Goal: Transaction & Acquisition: Purchase product/service

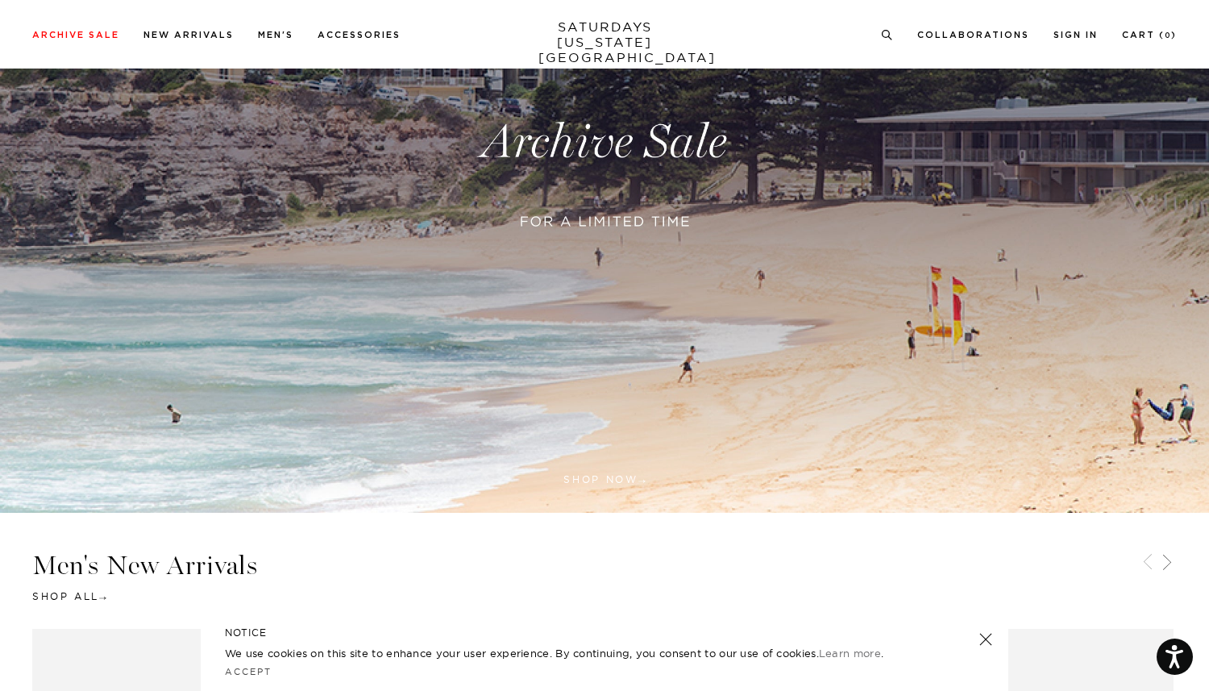
scroll to position [325, 0]
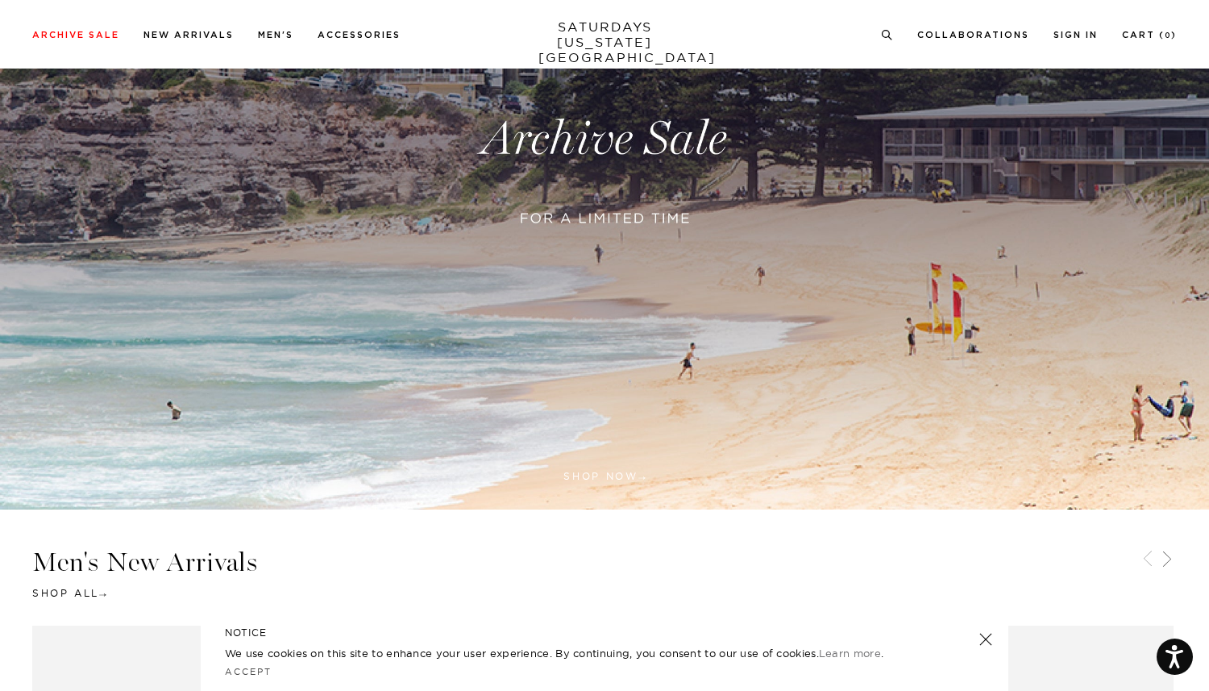
click at [607, 474] on link at bounding box center [604, 139] width 1209 height 740
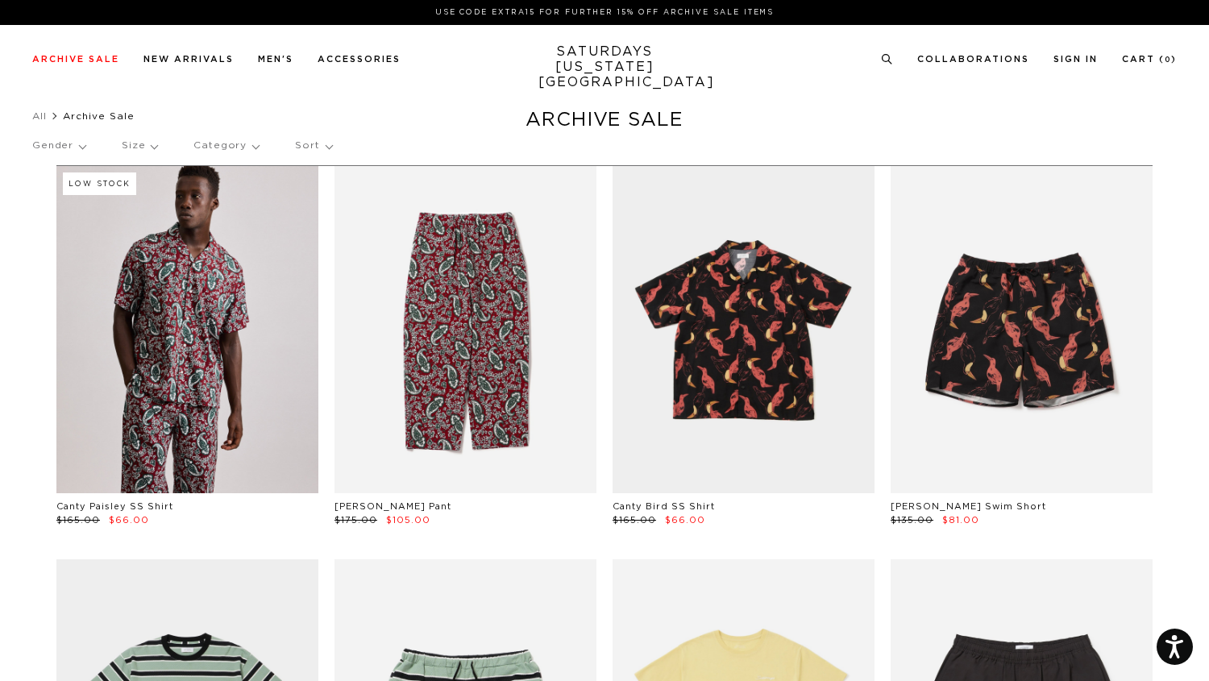
click at [63, 145] on p "Gender" at bounding box center [58, 145] width 53 height 37
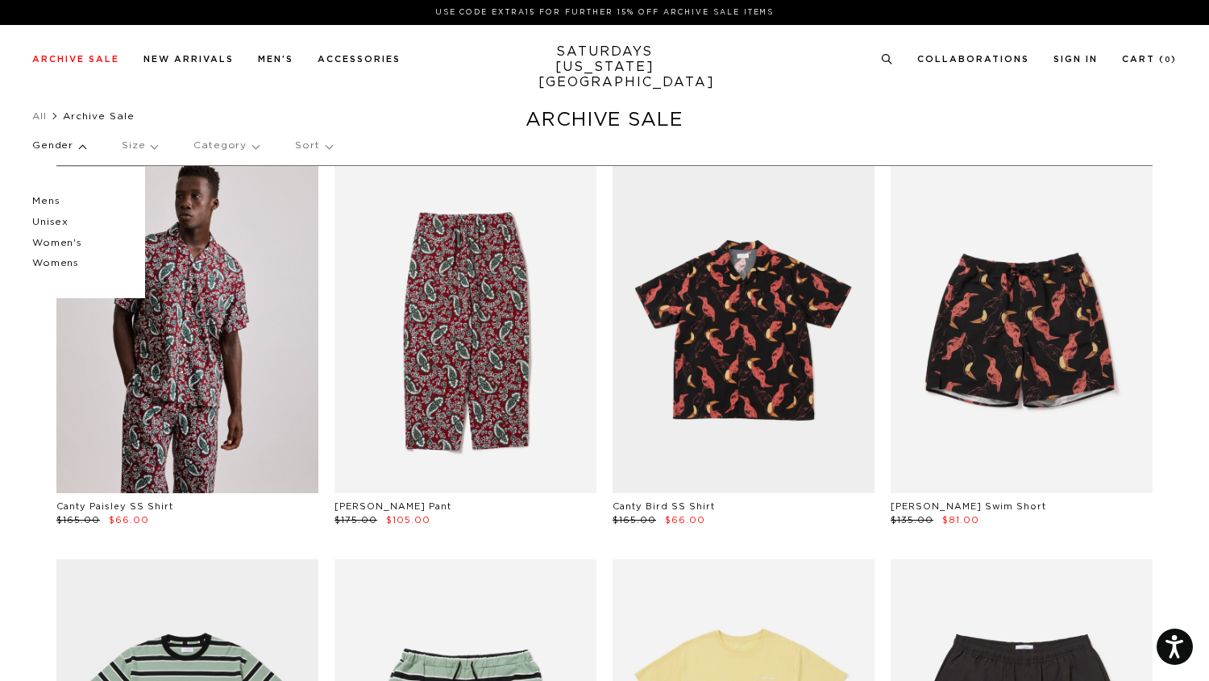
click at [48, 203] on p "Mens" at bounding box center [80, 201] width 97 height 21
click at [39, 199] on p "Mens" at bounding box center [80, 201] width 97 height 21
click at [53, 201] on p "Mens" at bounding box center [80, 201] width 97 height 21
click at [60, 147] on p "Gender" at bounding box center [58, 145] width 53 height 37
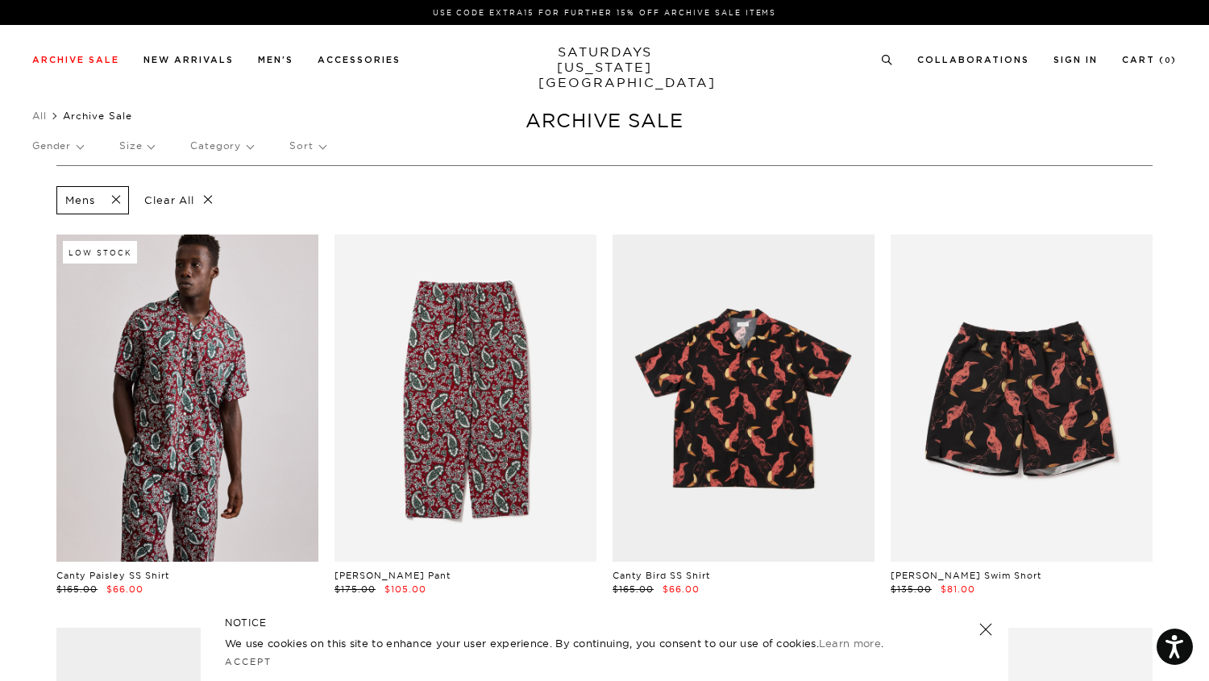
click at [135, 149] on p "Size" at bounding box center [136, 145] width 35 height 37
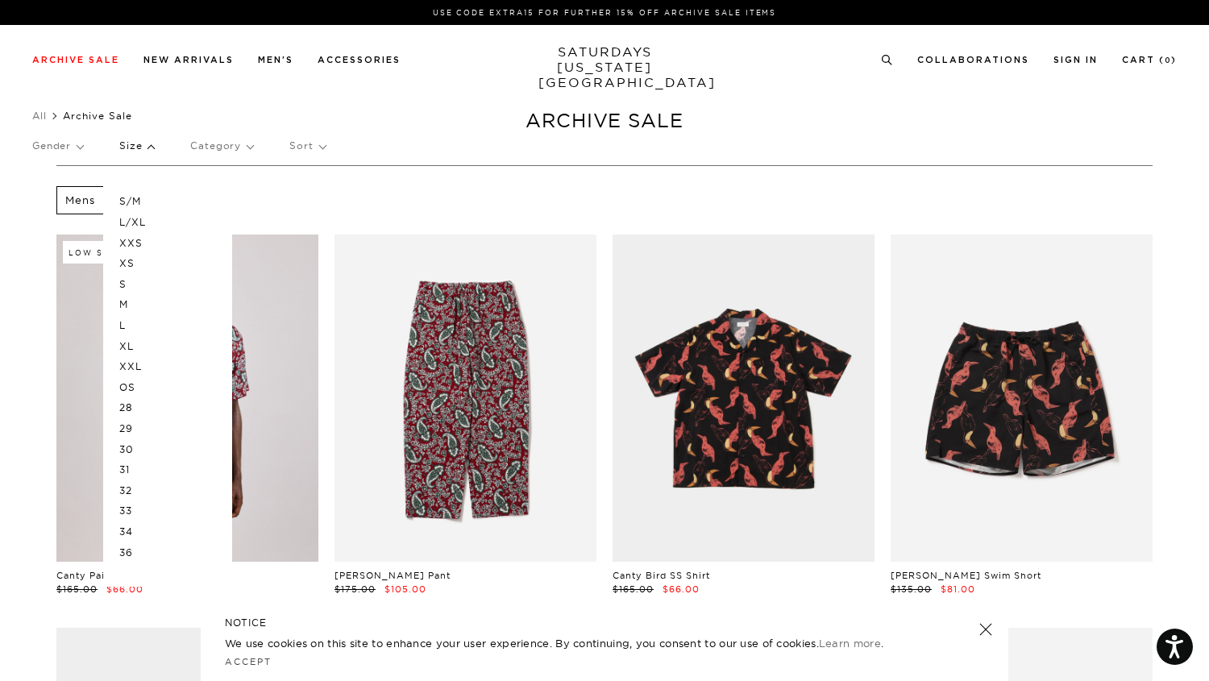
click at [228, 153] on p "Category" at bounding box center [221, 145] width 63 height 37
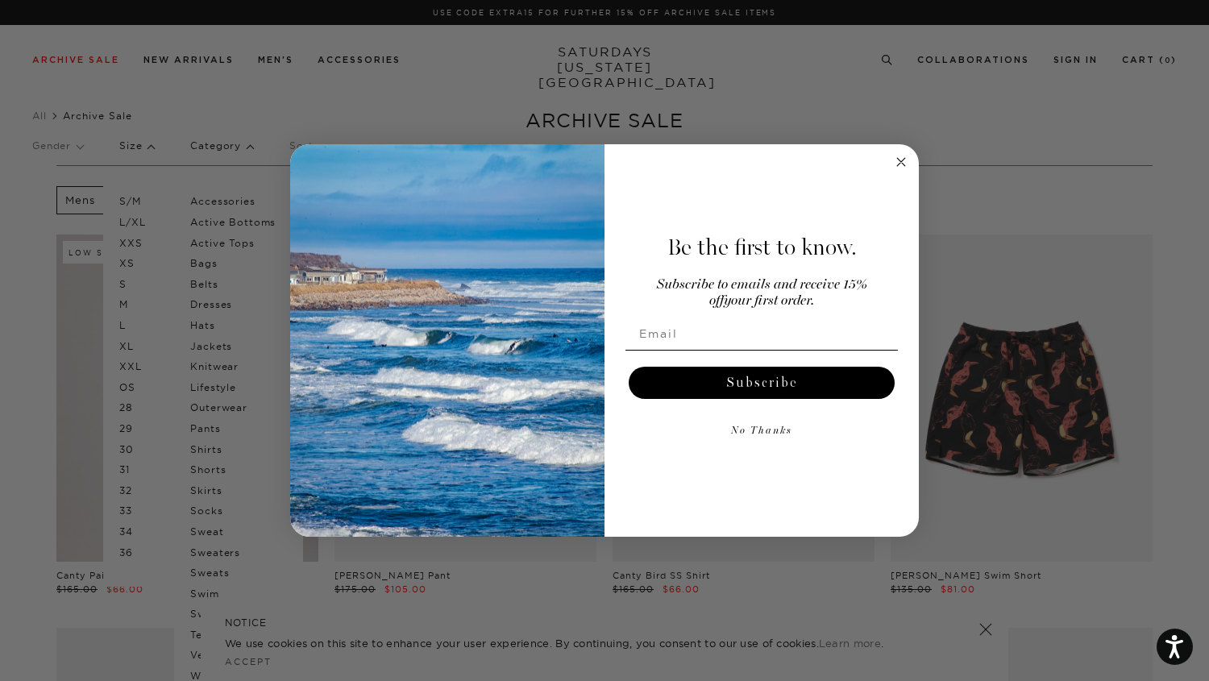
click at [130, 144] on div "Close dialog Be the first to know. Subscribe to emails and receive 15% off your…" at bounding box center [604, 340] width 1209 height 681
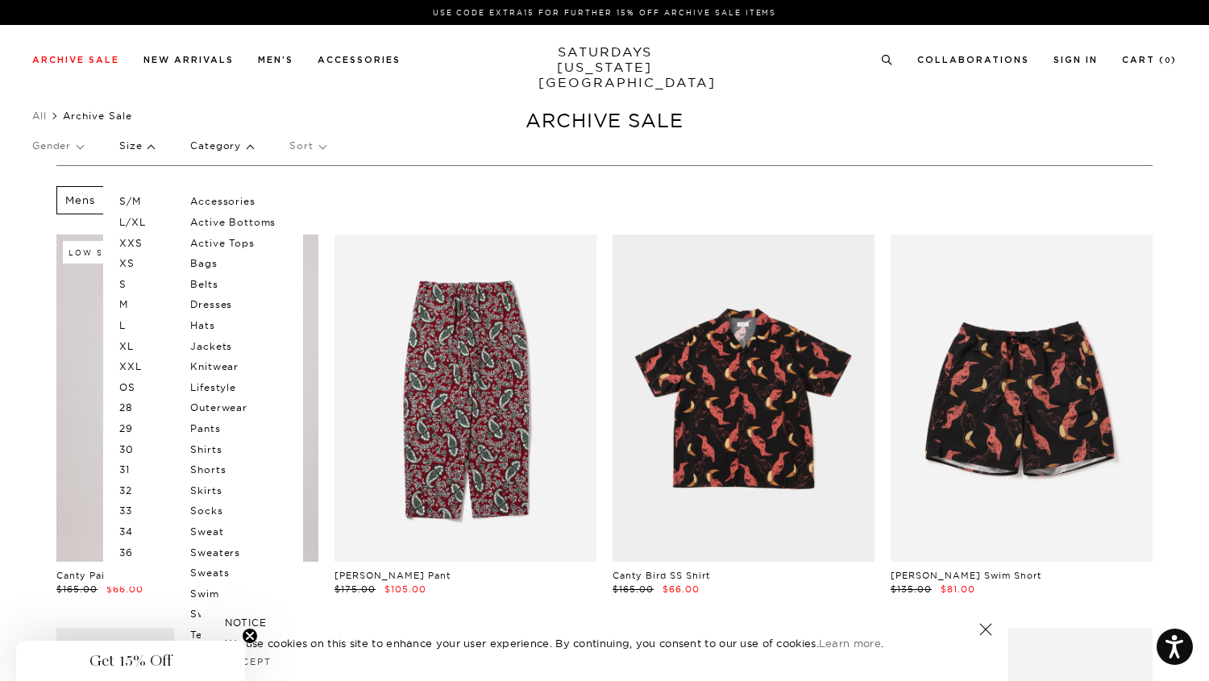
click at [149, 150] on p "Size" at bounding box center [136, 145] width 35 height 37
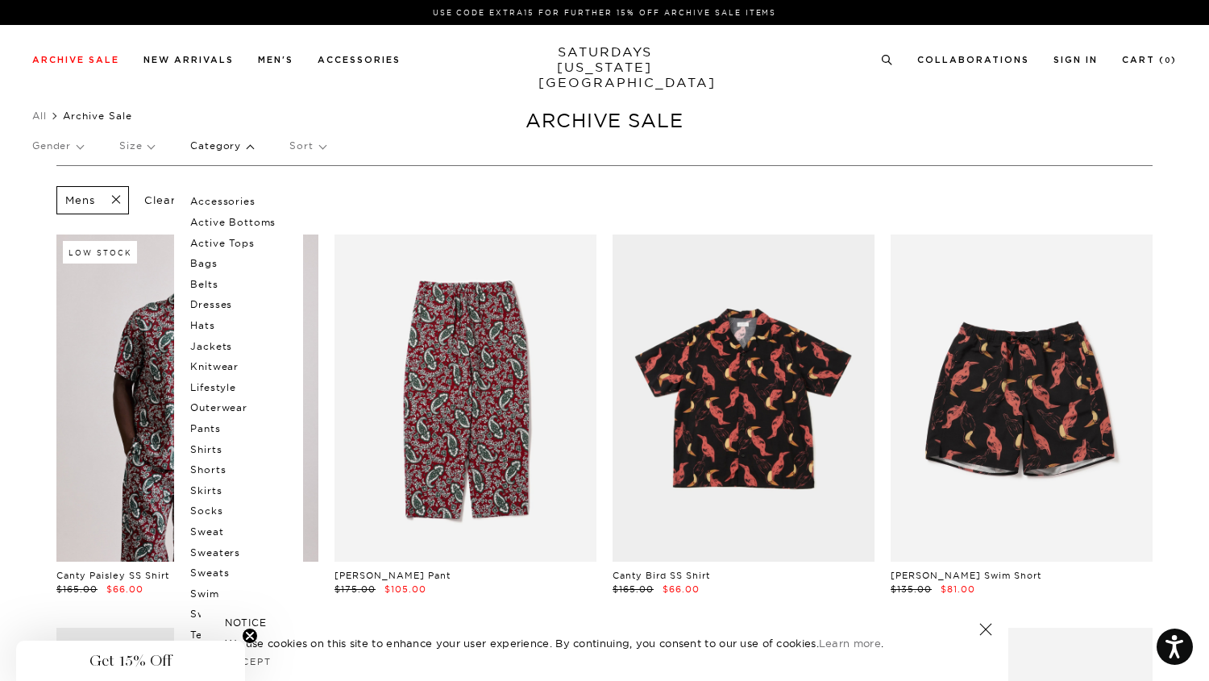
click at [215, 151] on p "Category" at bounding box center [221, 145] width 63 height 37
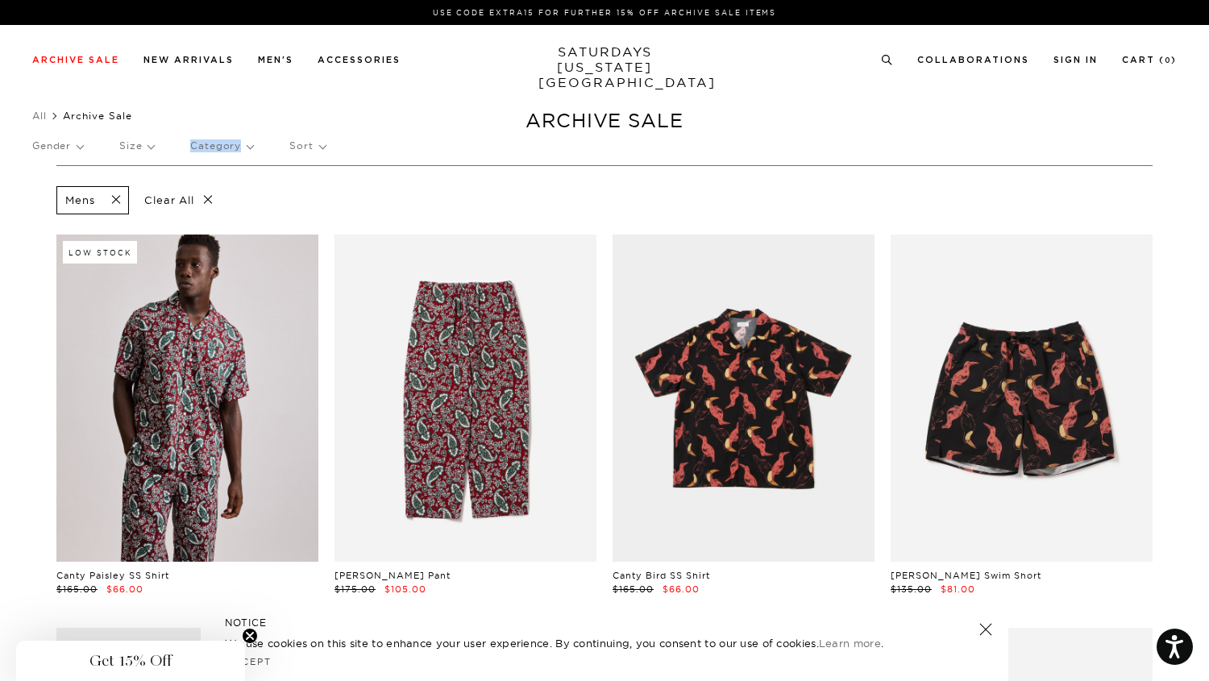
click at [215, 151] on p "Category" at bounding box center [221, 145] width 63 height 37
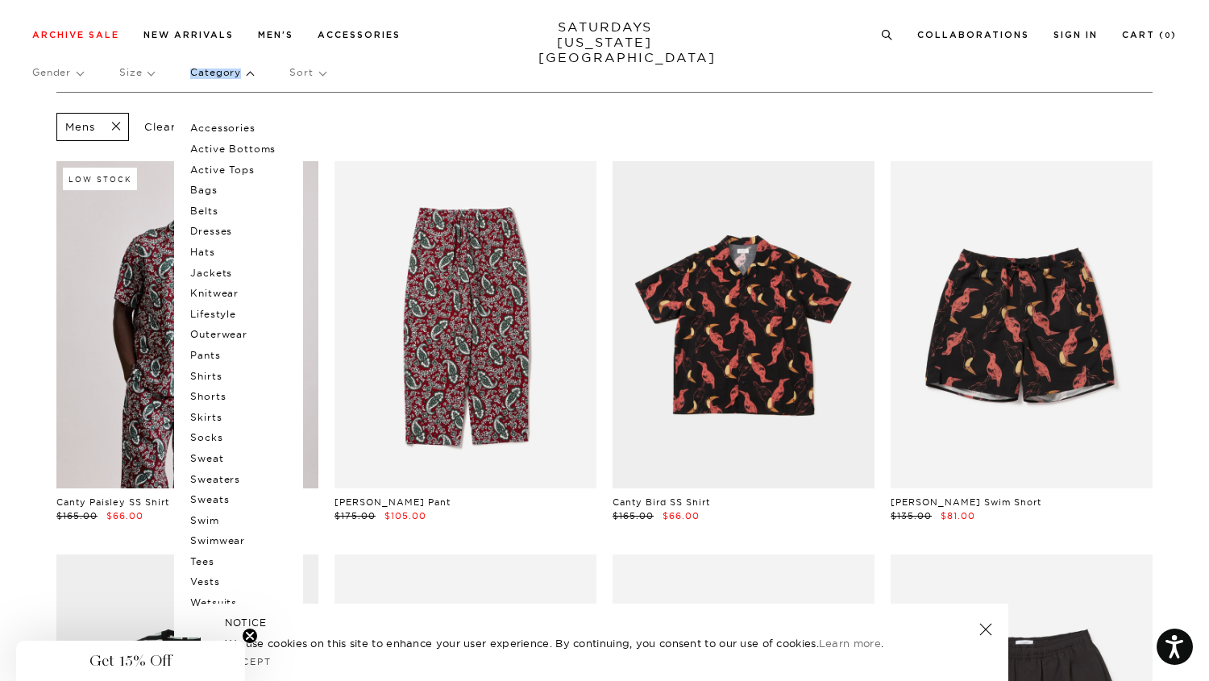
scroll to position [64, 0]
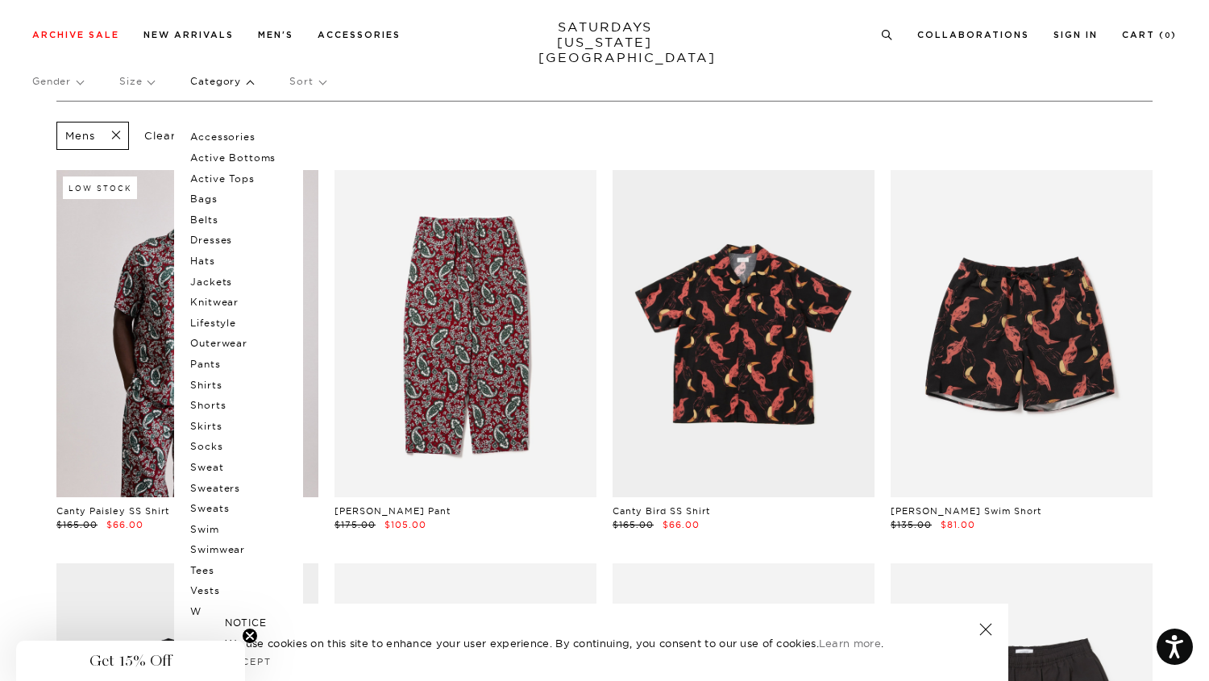
click at [214, 385] on p "Shirts" at bounding box center [238, 385] width 97 height 21
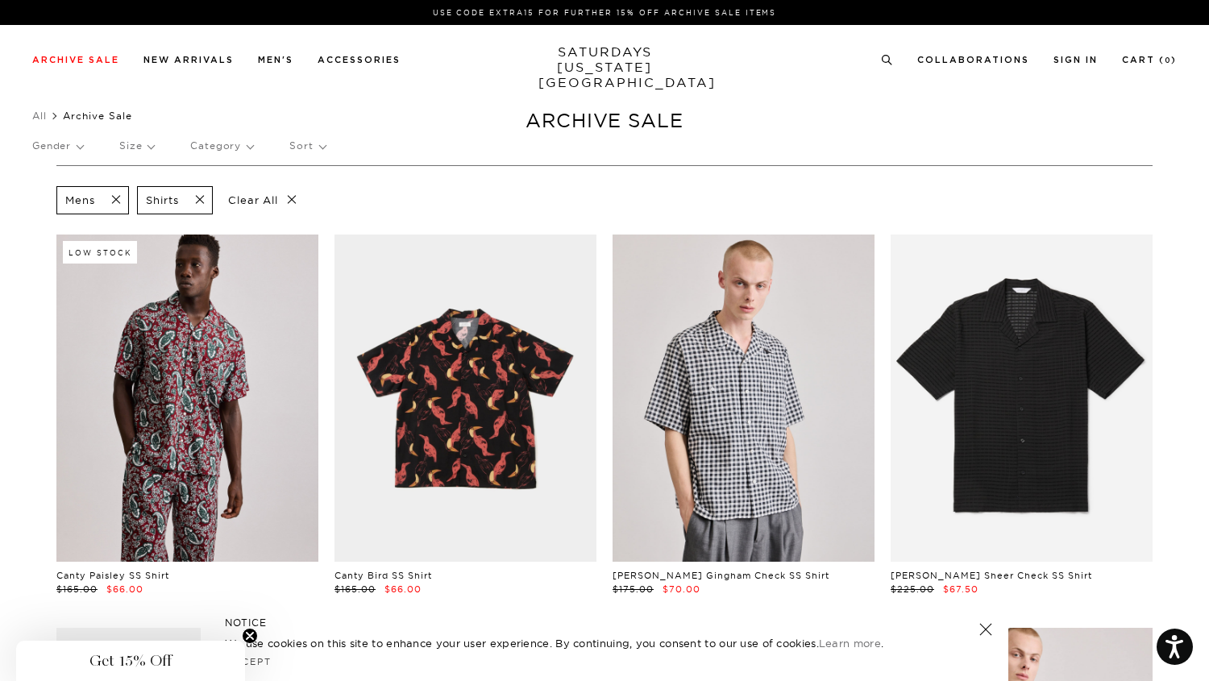
click at [315, 151] on p "Sort" at bounding box center [306, 145] width 35 height 37
click at [356, 239] on p "Price (Lowest-highest)" at bounding box center [350, 243] width 123 height 21
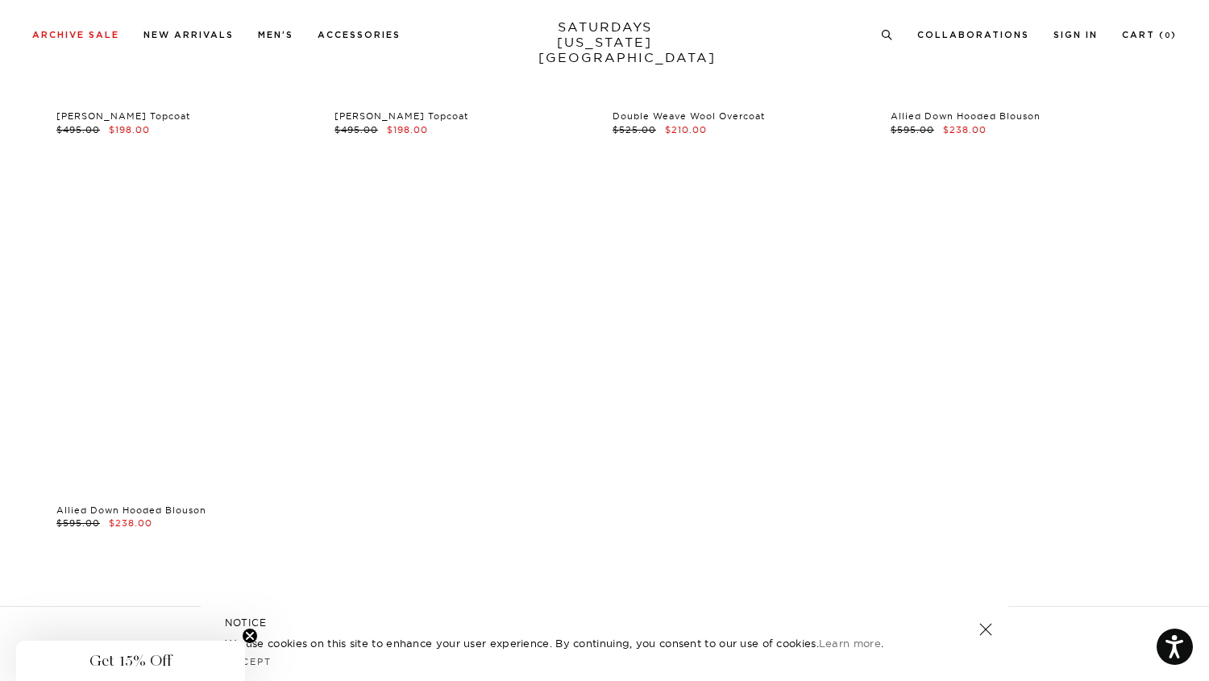
scroll to position [29694, 0]
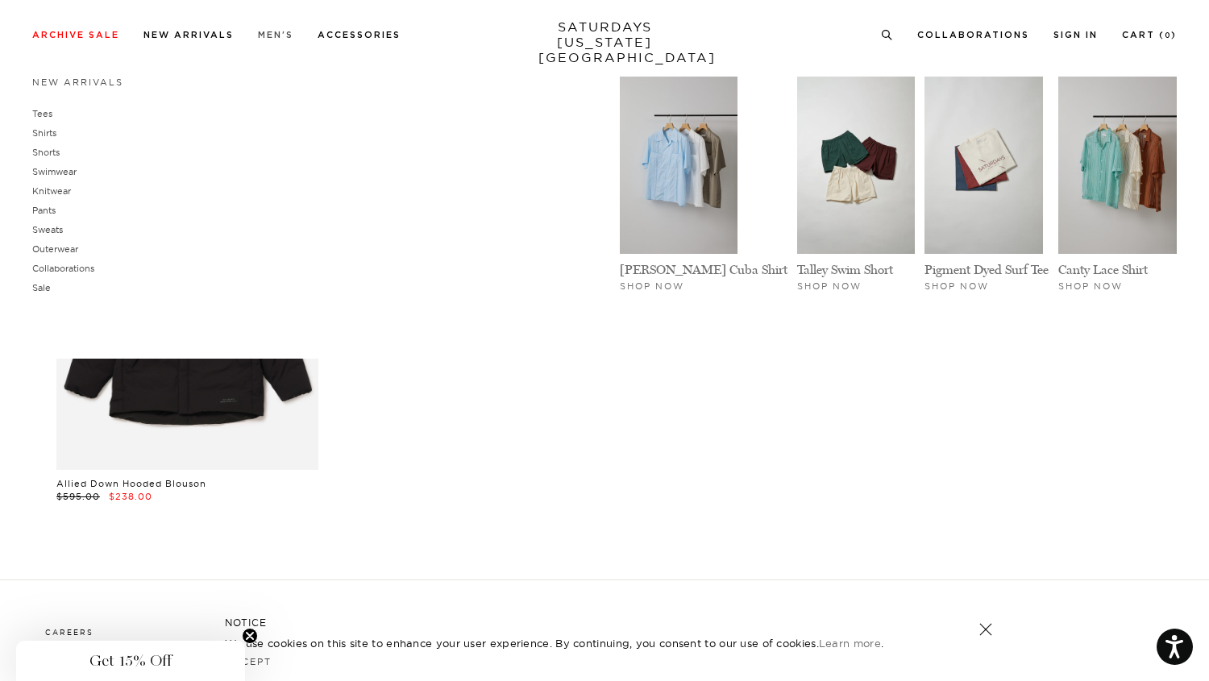
click at [284, 39] on link "Men's" at bounding box center [275, 35] width 35 height 9
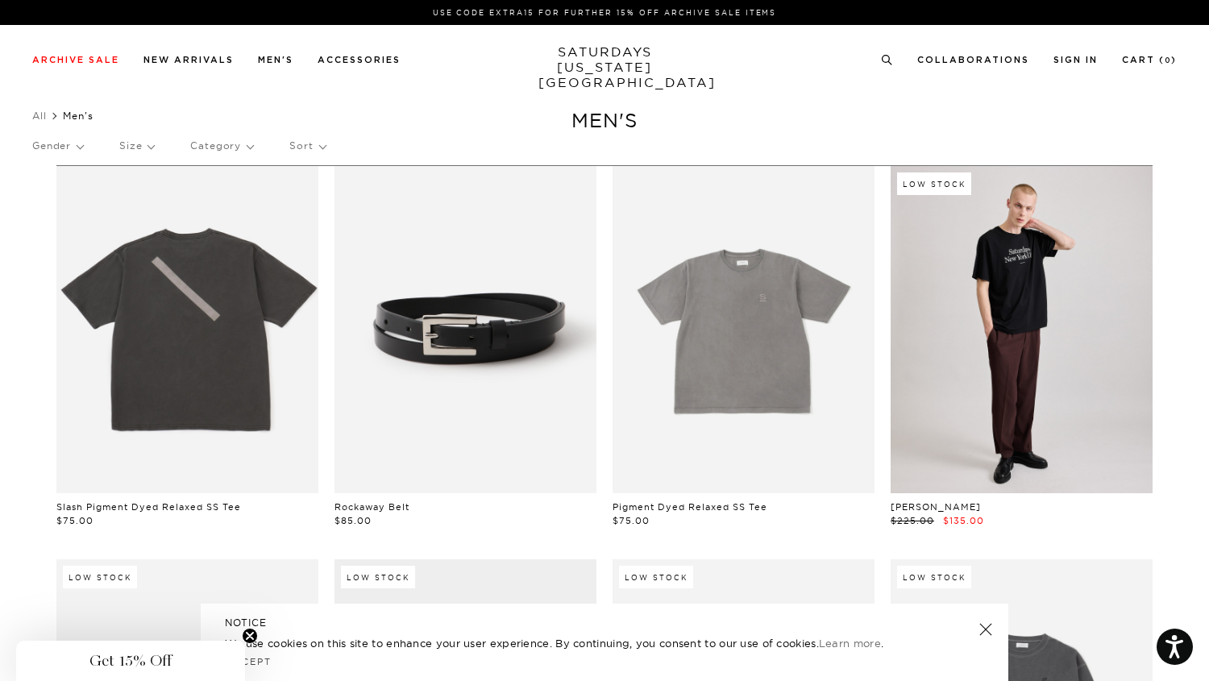
click at [202, 143] on p "Category" at bounding box center [221, 145] width 63 height 37
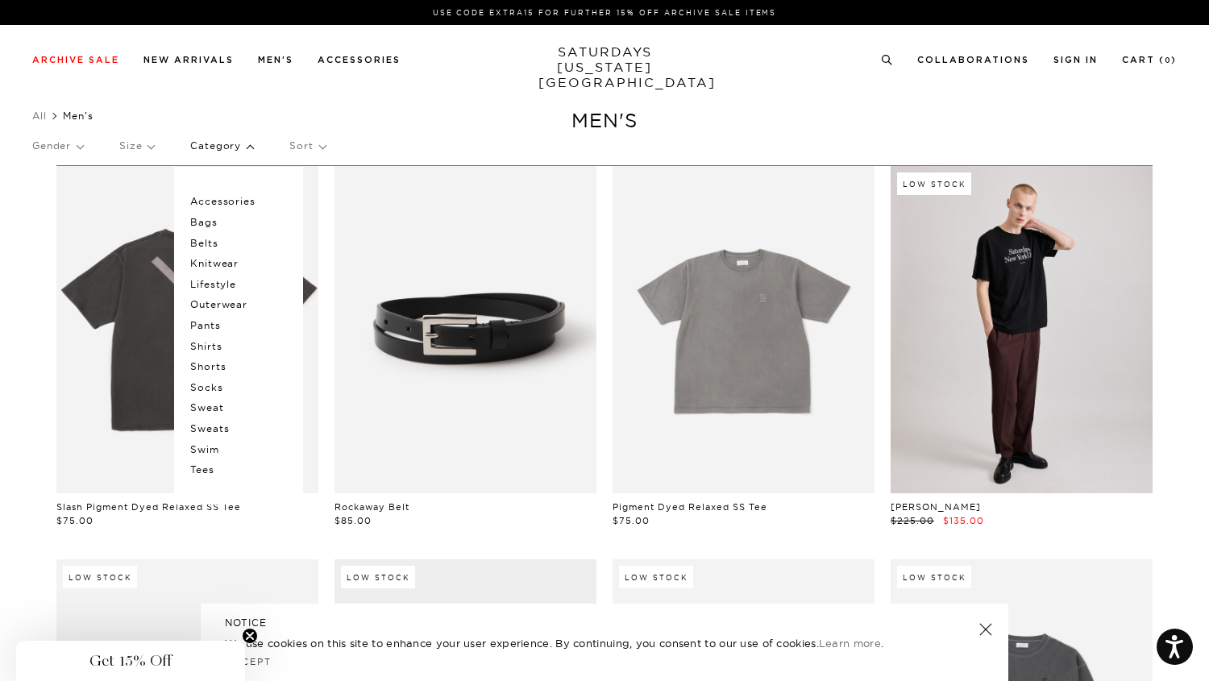
click at [215, 345] on p "Shirts" at bounding box center [238, 346] width 97 height 21
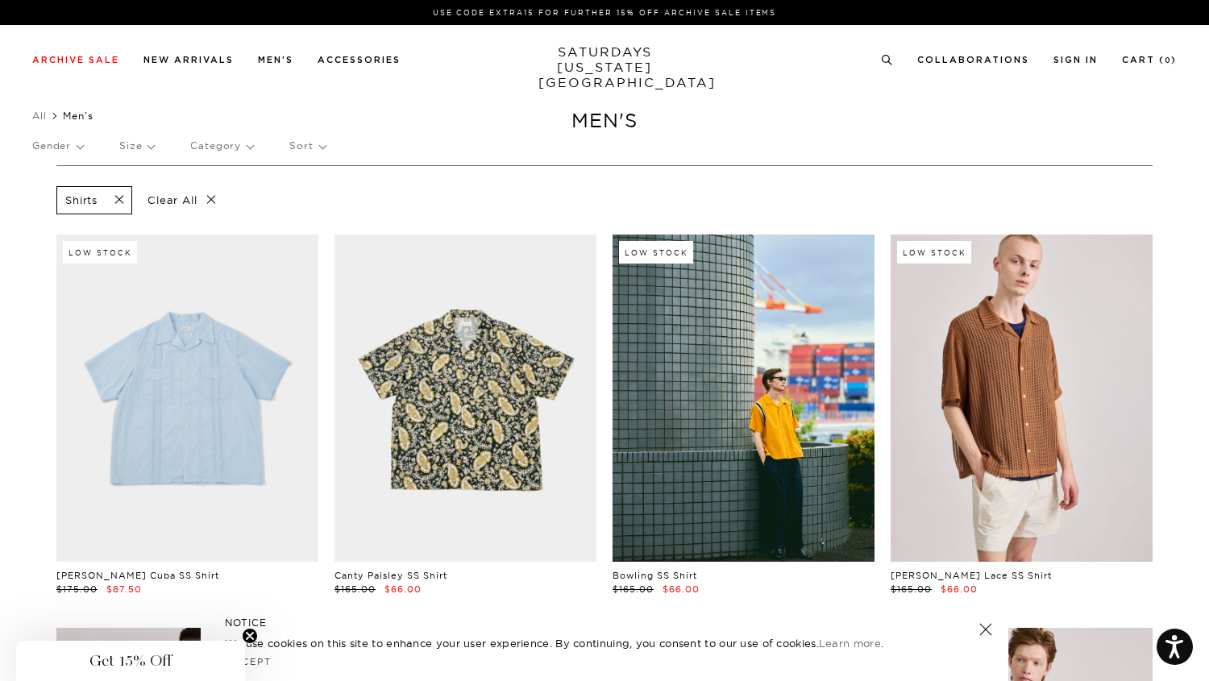
click at [313, 147] on p "Sort" at bounding box center [306, 145] width 35 height 37
click at [487, 131] on div "Gender Size Category Sort Newest Price (Highest-lowest) Price (Lowest-highest)" at bounding box center [604, 148] width 1144 height 43
click at [325, 147] on div "Gender Size Category Sort Newest Price (Highest-lowest) Price (Lowest-highest)" at bounding box center [604, 148] width 1144 height 43
click at [77, 144] on p "Gender" at bounding box center [57, 145] width 51 height 37
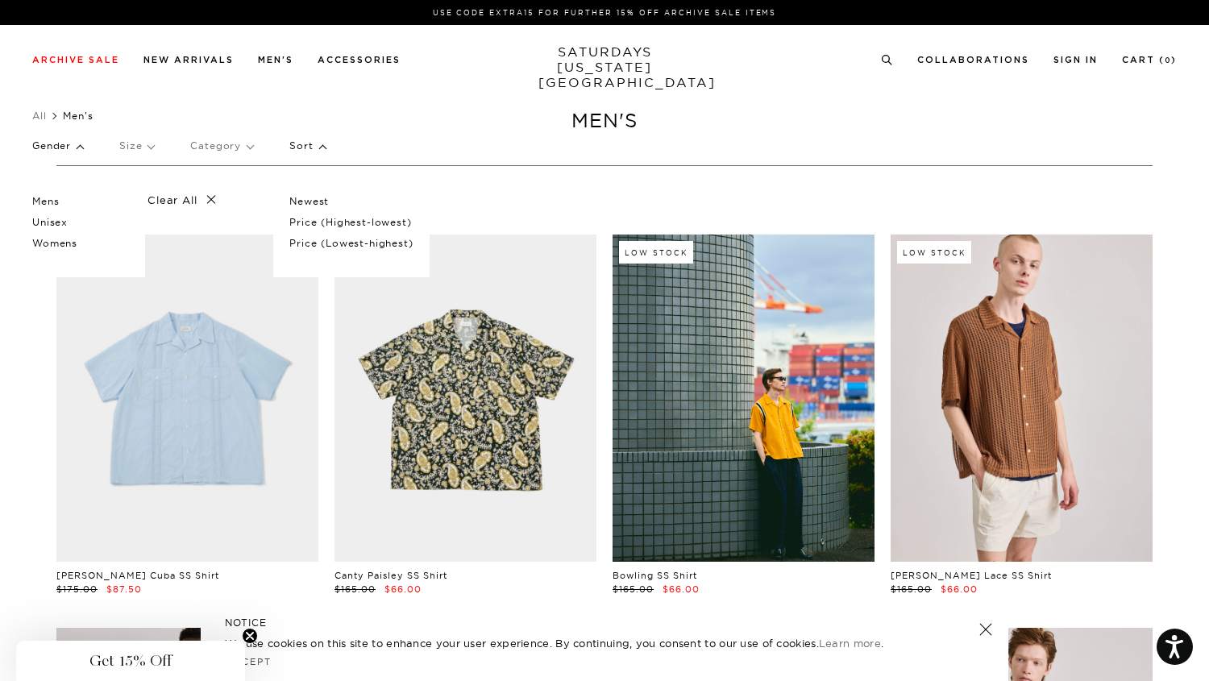
click at [303, 149] on p "Sort" at bounding box center [306, 145] width 35 height 37
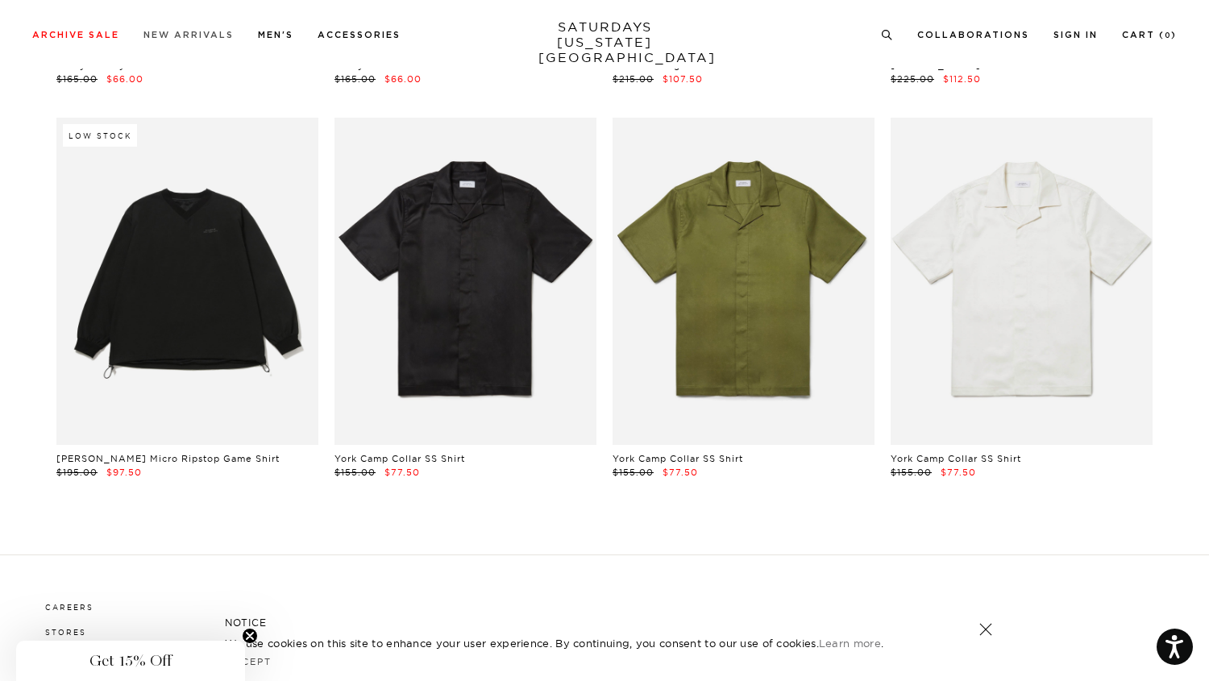
scroll to position [1710, 0]
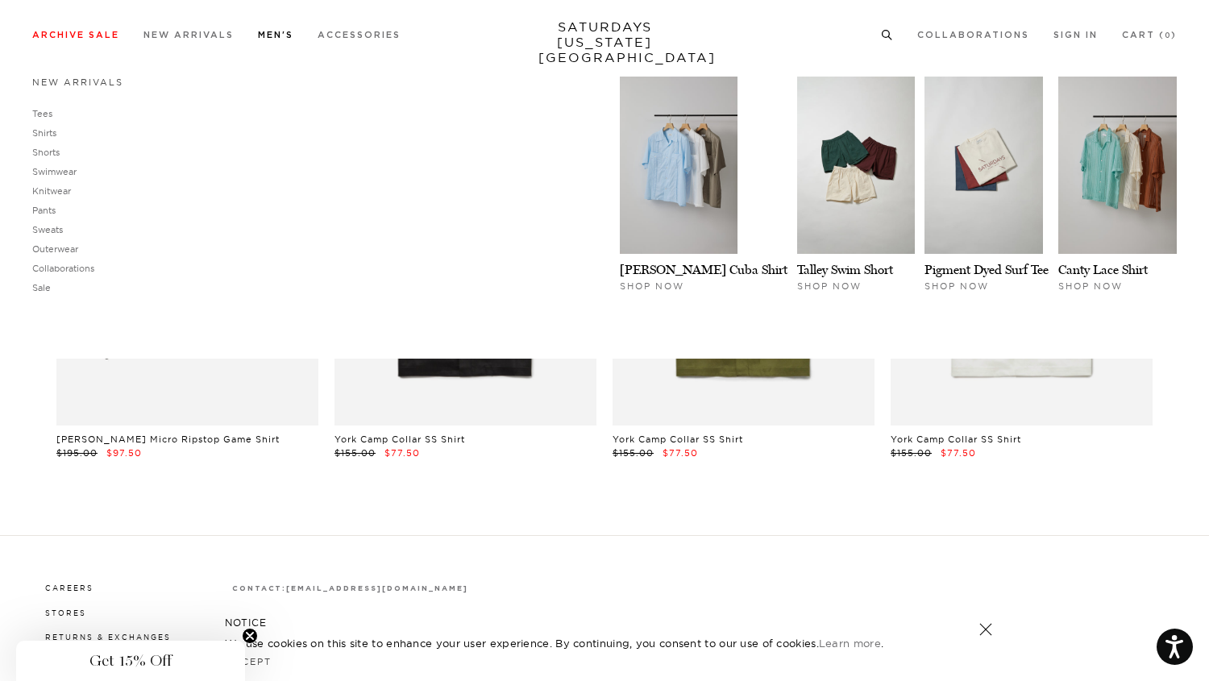
click at [40, 110] on link "Tees" at bounding box center [42, 113] width 20 height 11
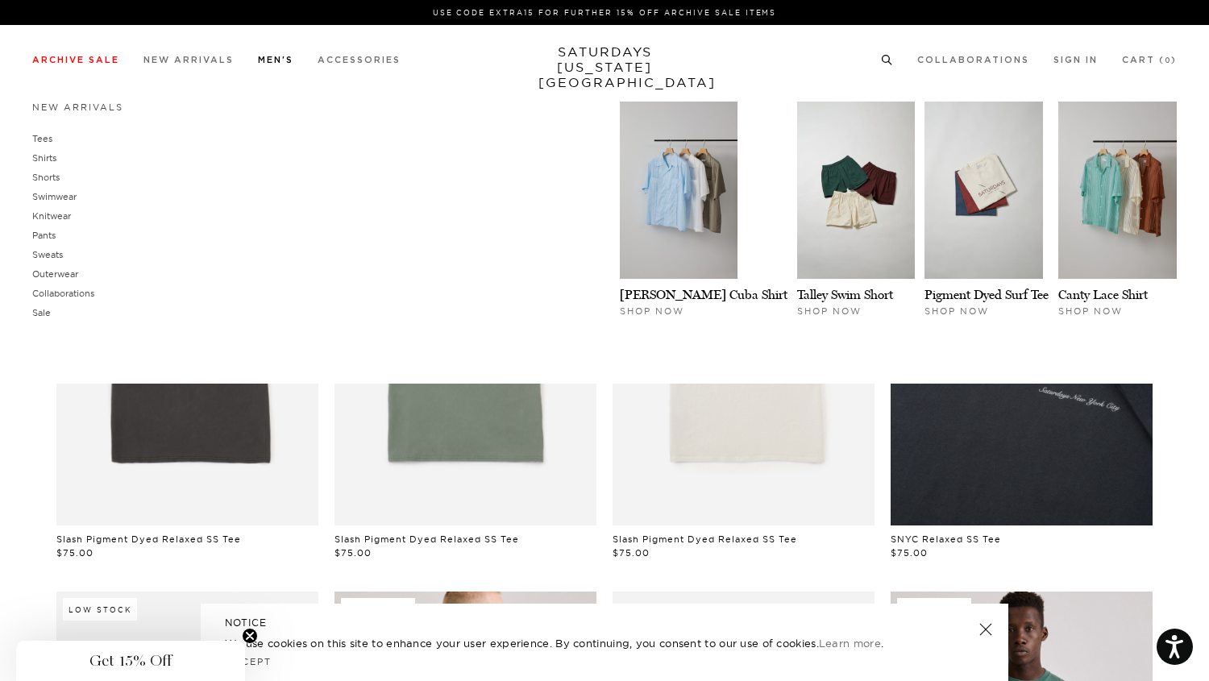
click at [284, 64] on link "Men's" at bounding box center [275, 60] width 35 height 9
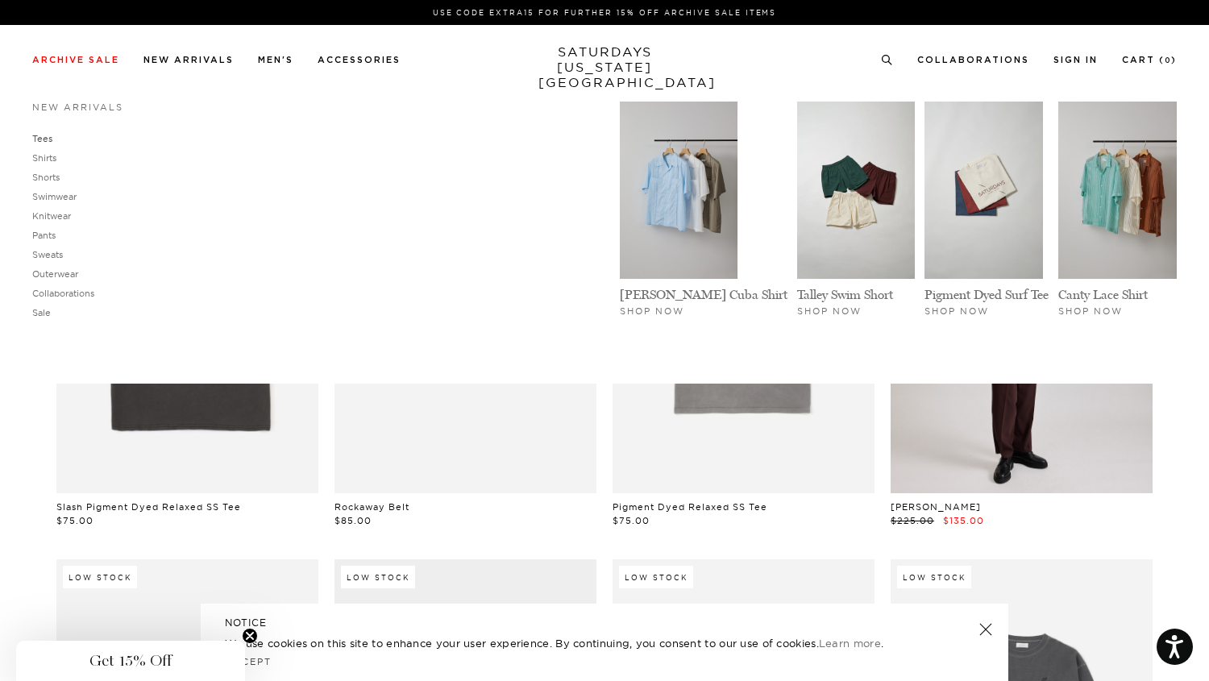
click at [44, 139] on link "Tees" at bounding box center [42, 138] width 20 height 11
